Goal: Task Accomplishment & Management: Manage account settings

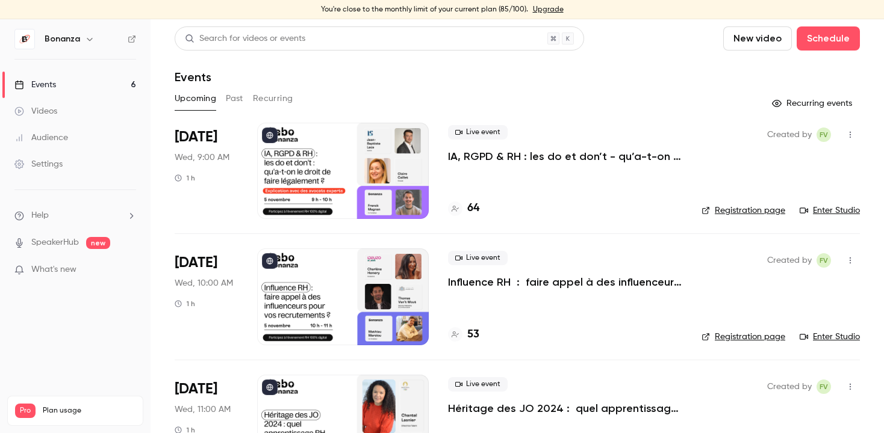
click at [542, 8] on link "Upgrade" at bounding box center [548, 10] width 31 height 10
